Goal: Task Accomplishment & Management: Manage account settings

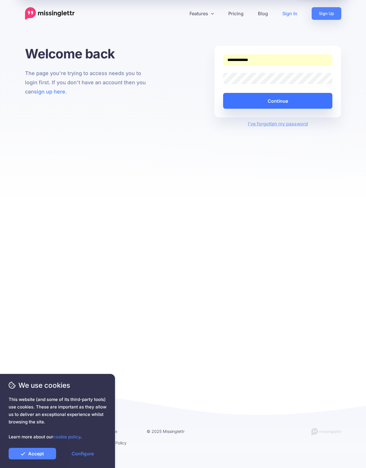
click at [284, 102] on button "Continue" at bounding box center [277, 101] width 109 height 16
